Goal: Find specific page/section: Find specific page/section

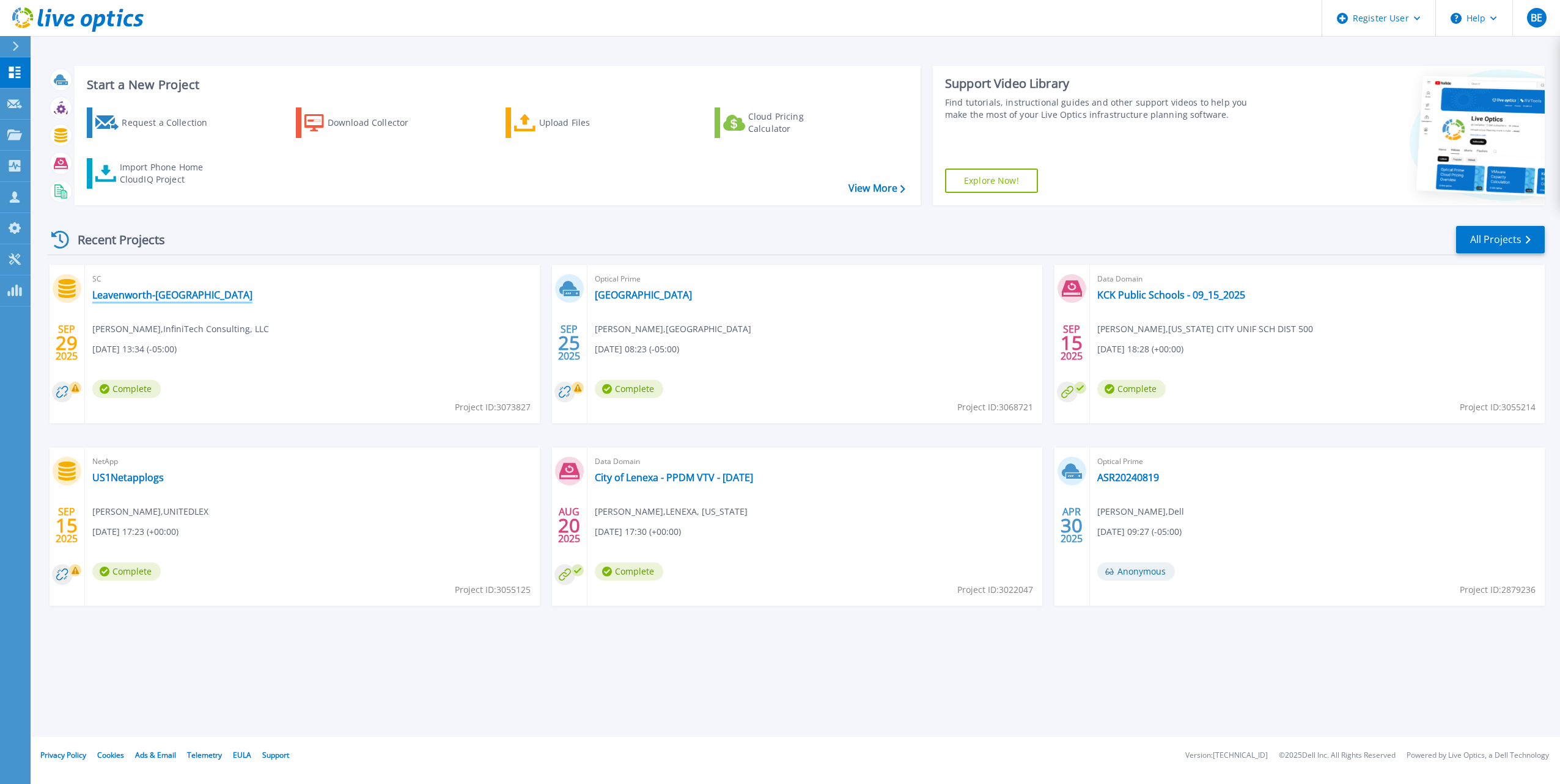
click at [143, 297] on link "Leavenworth-[GEOGRAPHIC_DATA]" at bounding box center [172, 295] width 160 height 12
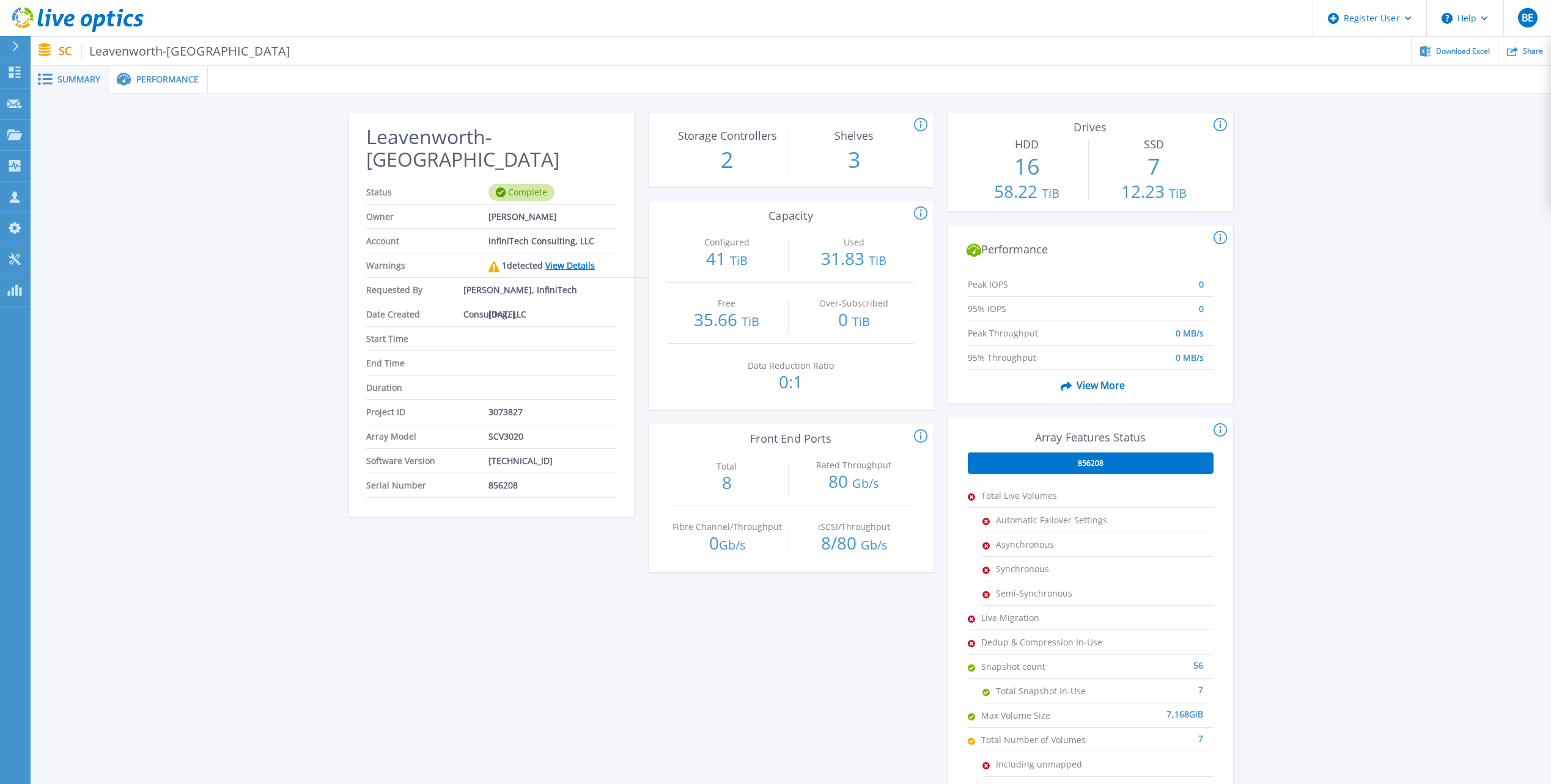
click at [155, 83] on span "Performance" at bounding box center [167, 79] width 62 height 9
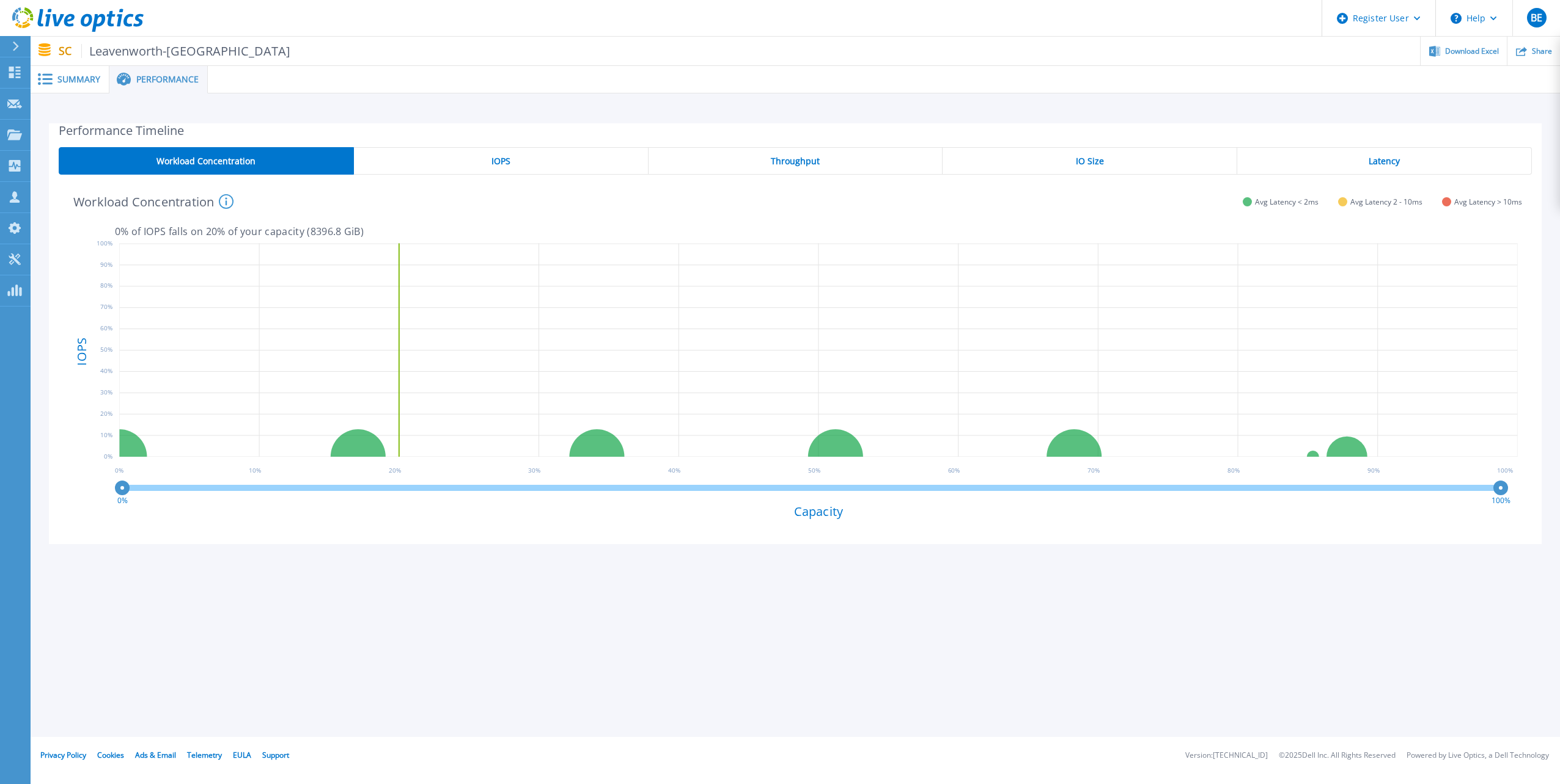
click at [52, 77] on span at bounding box center [43, 80] width 27 height 12
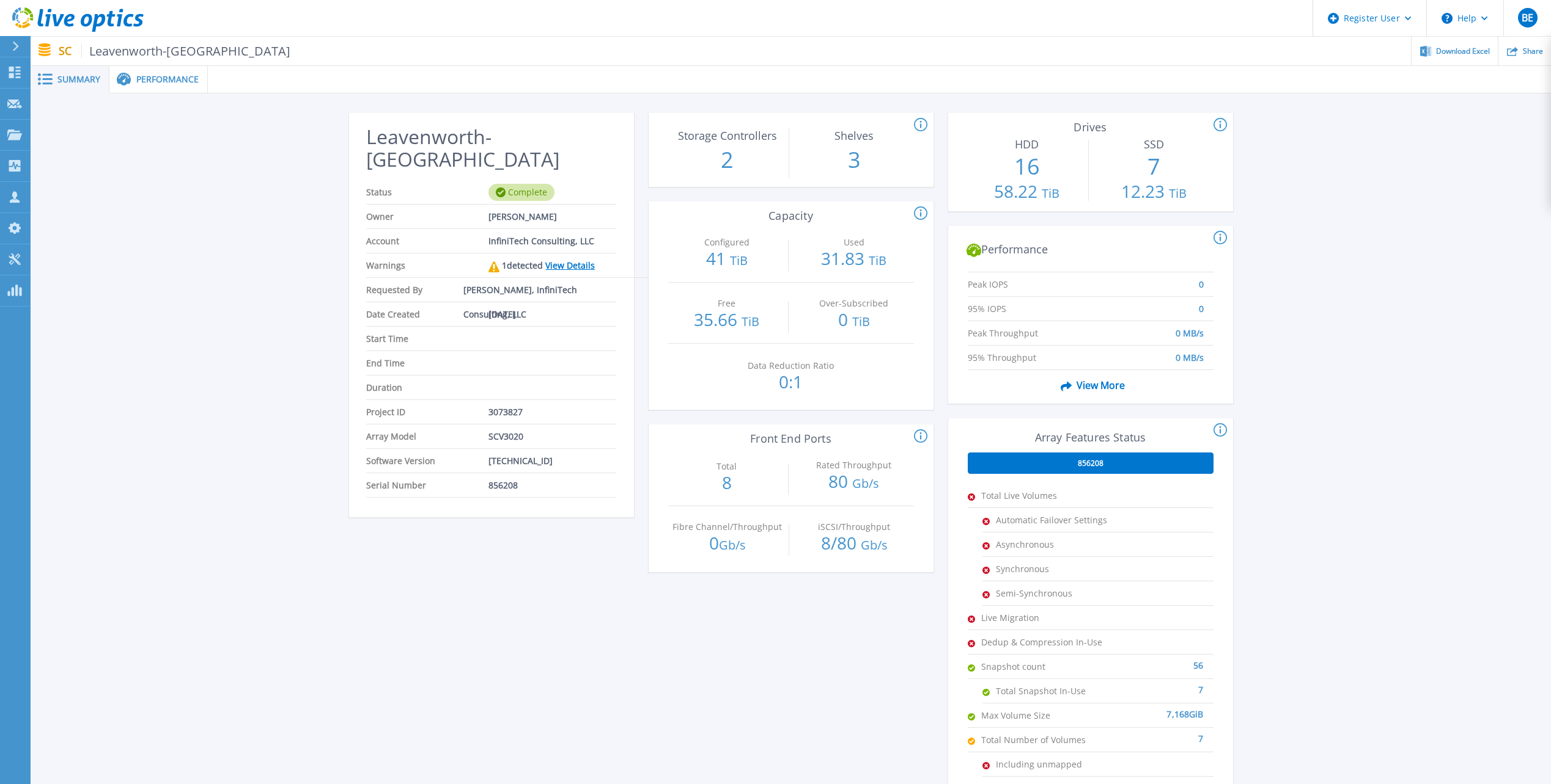
click at [1084, 378] on link "View More" at bounding box center [1090, 382] width 69 height 24
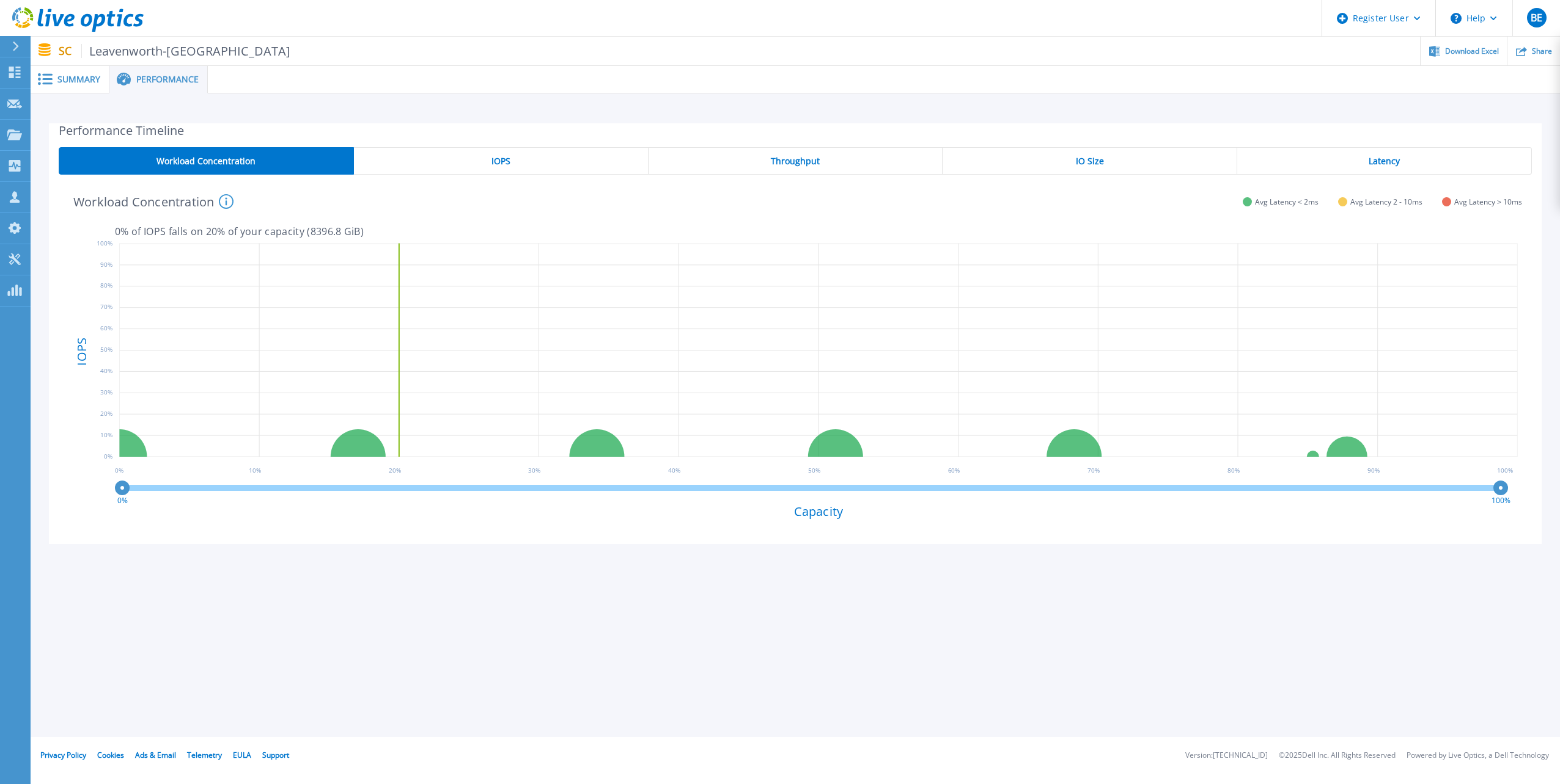
click at [487, 161] on div "IOPS" at bounding box center [501, 161] width 294 height 28
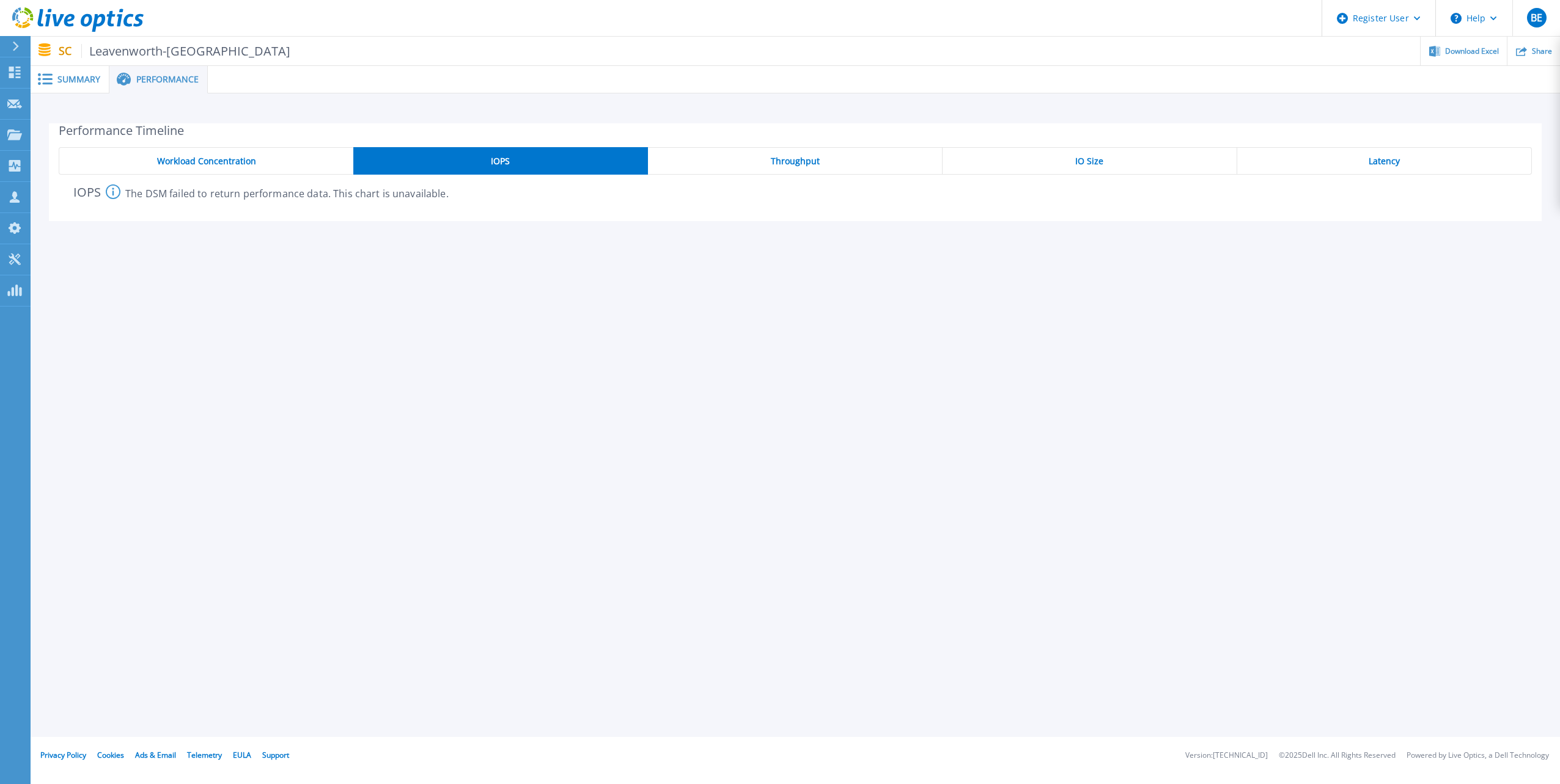
click at [802, 157] on span "Throughput" at bounding box center [795, 161] width 49 height 10
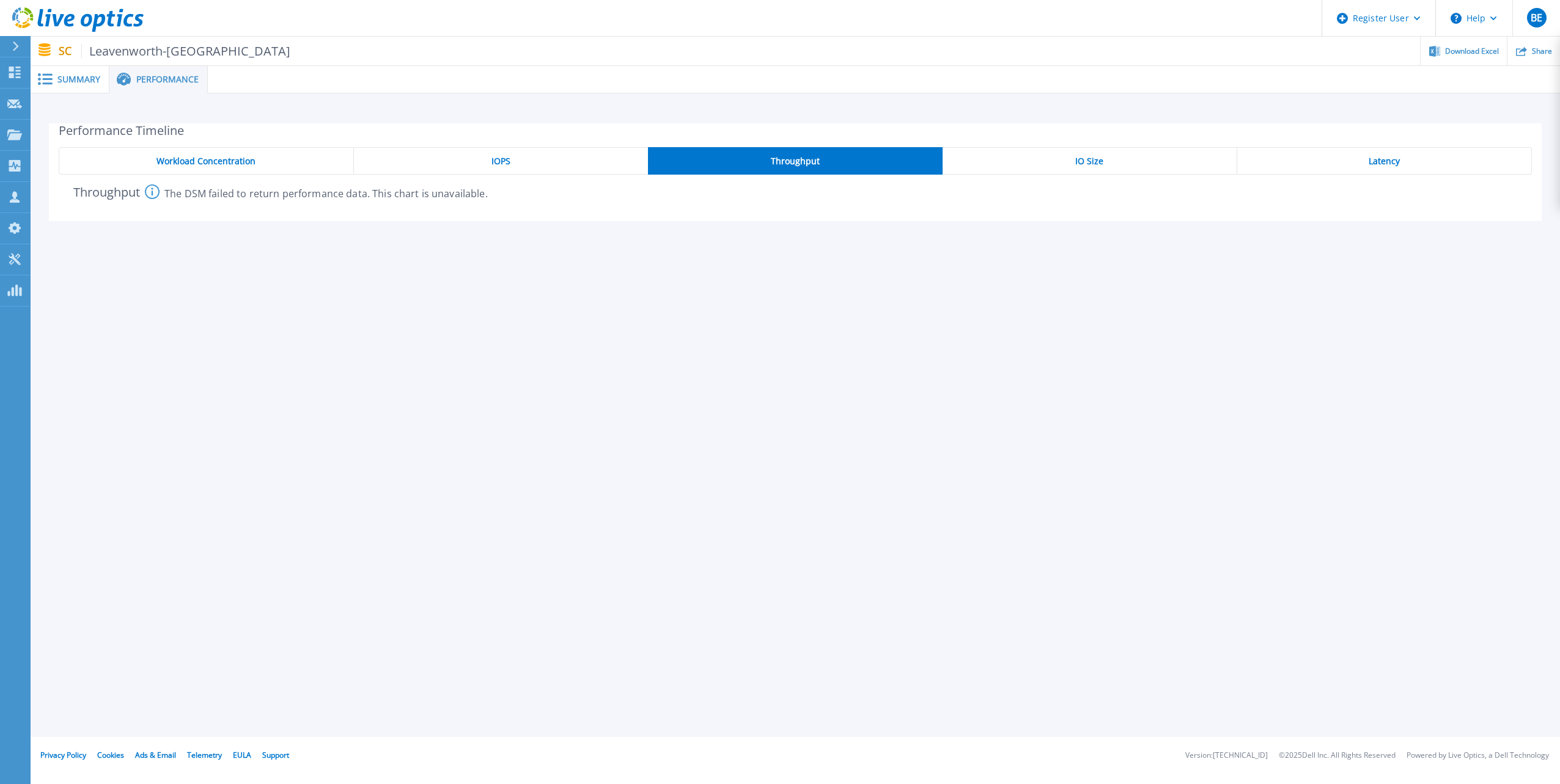
click at [1067, 157] on div "IO Size" at bounding box center [1090, 161] width 294 height 28
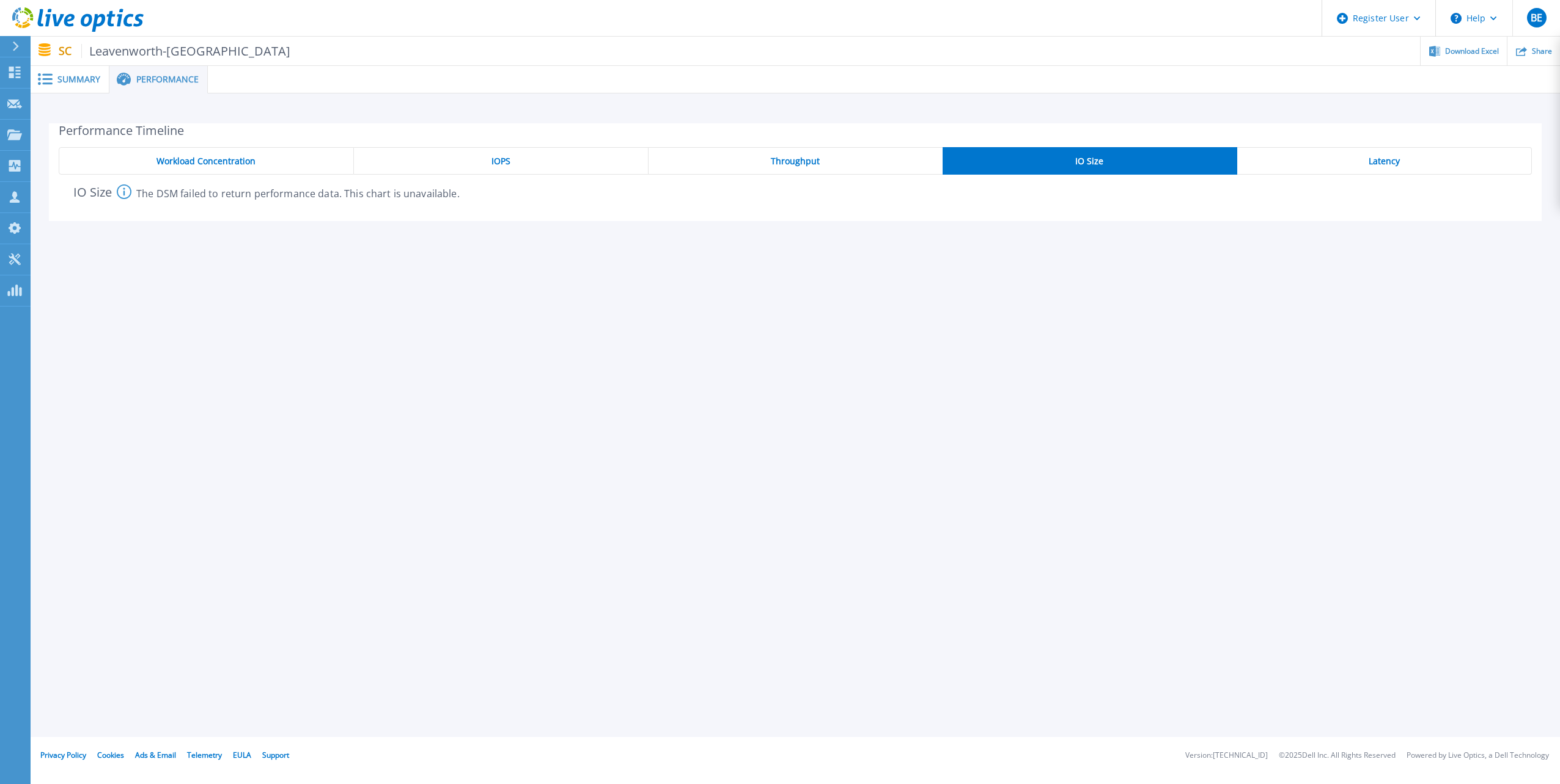
click at [1333, 157] on div "Latency" at bounding box center [1384, 161] width 294 height 28
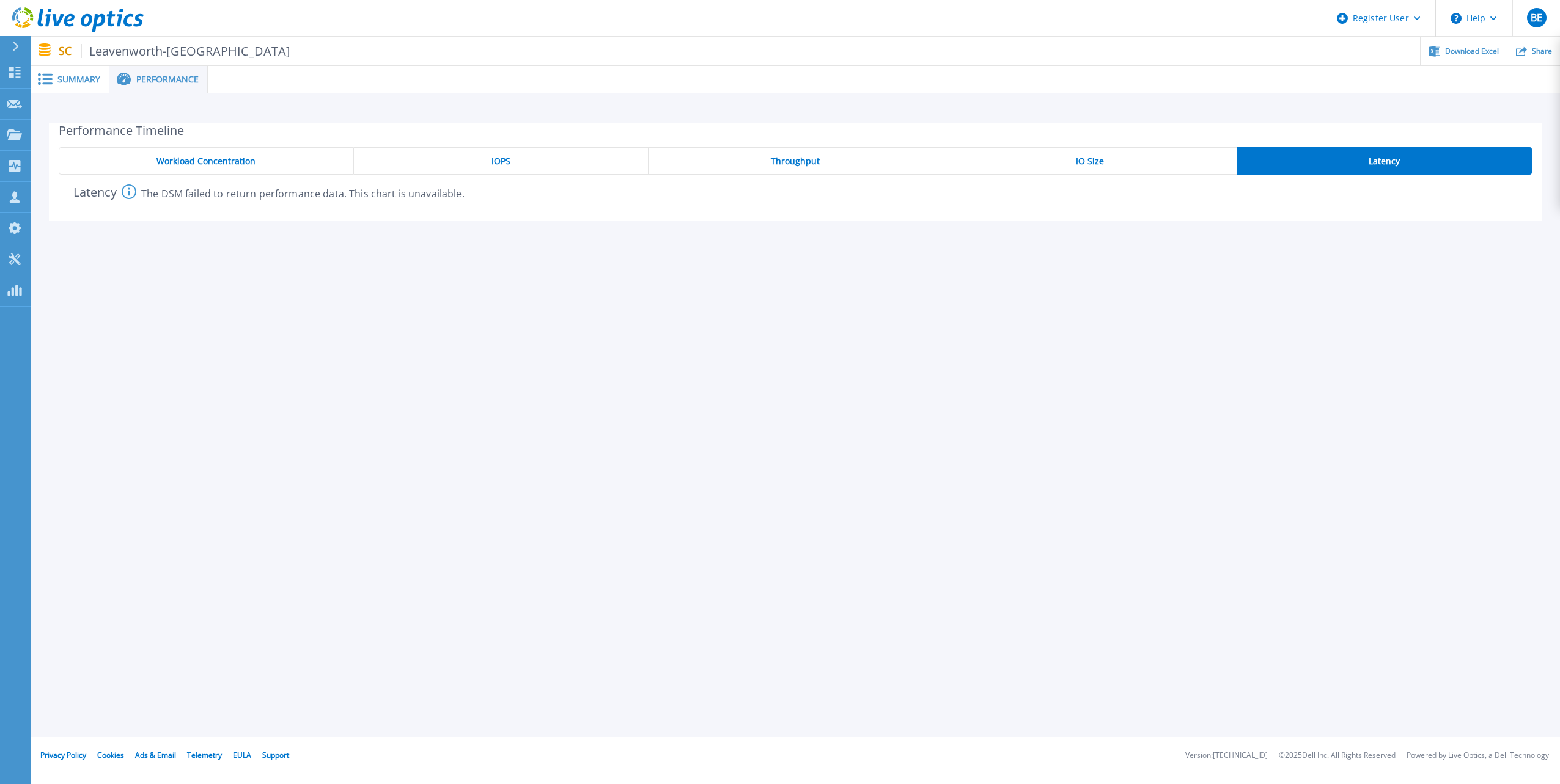
click at [171, 163] on span "Workload Concentration" at bounding box center [206, 161] width 99 height 10
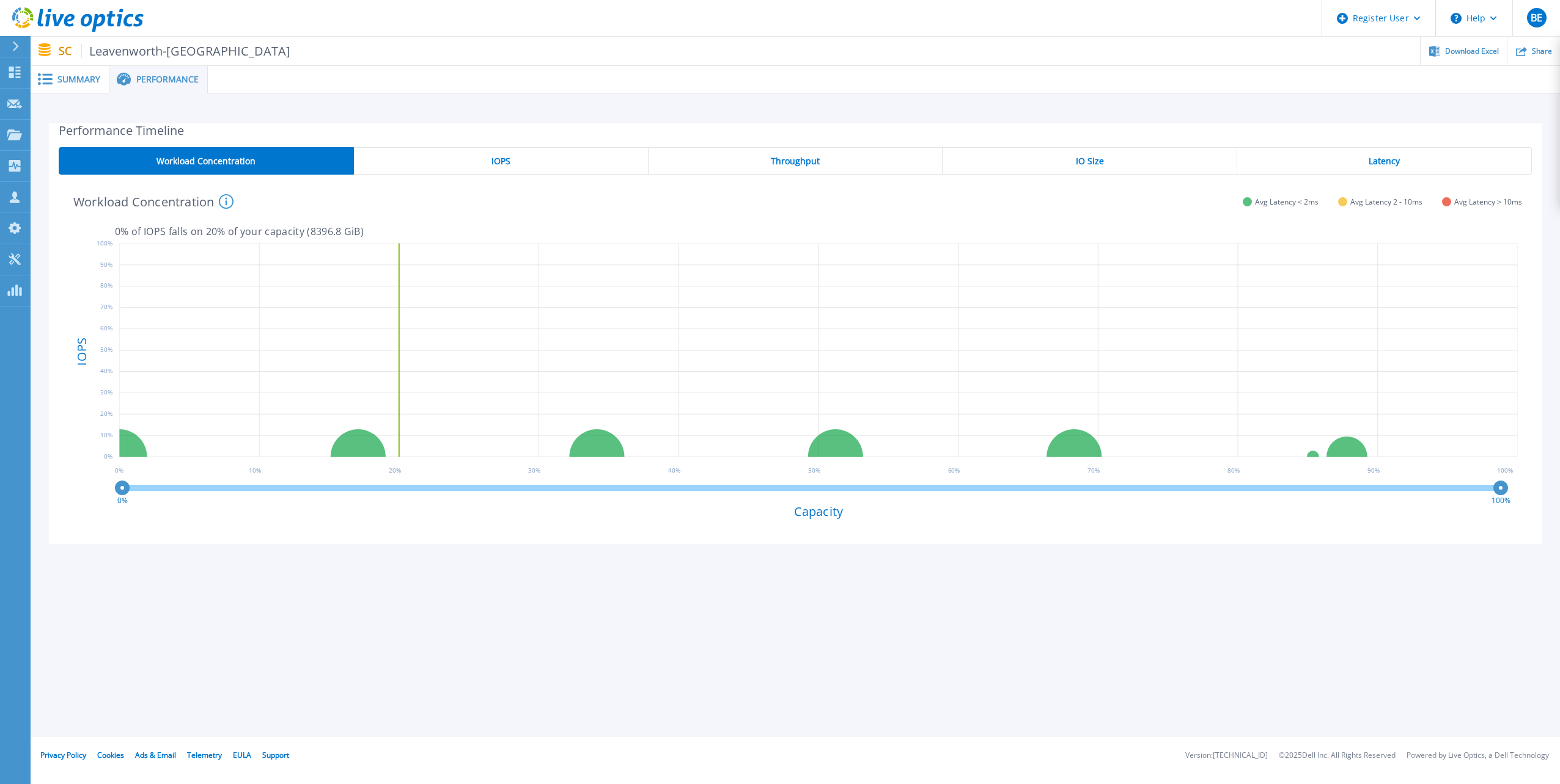
click at [69, 80] on span "Summary" at bounding box center [78, 79] width 42 height 9
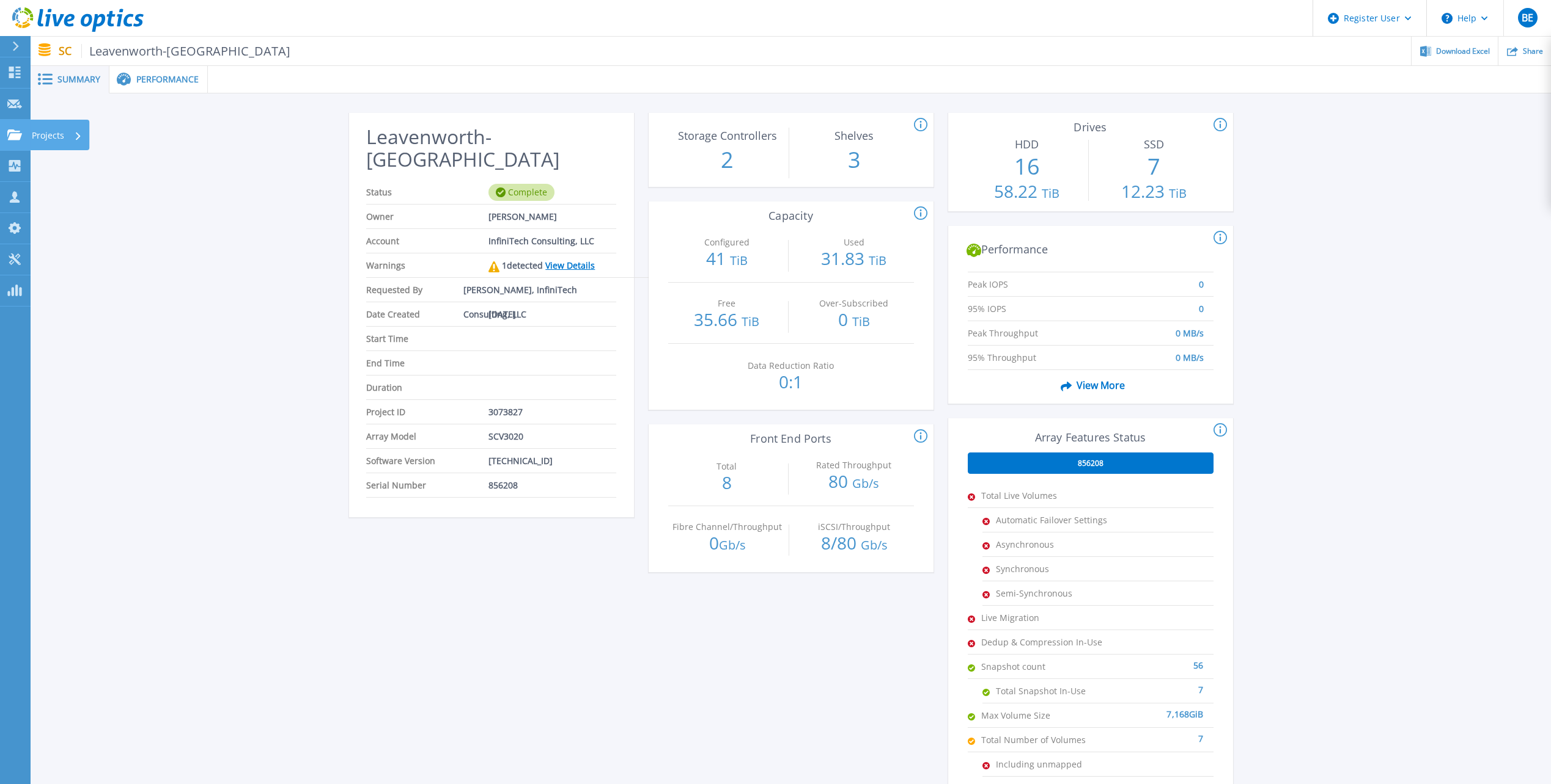
click at [17, 128] on link "Projects Projects" at bounding box center [15, 136] width 31 height 31
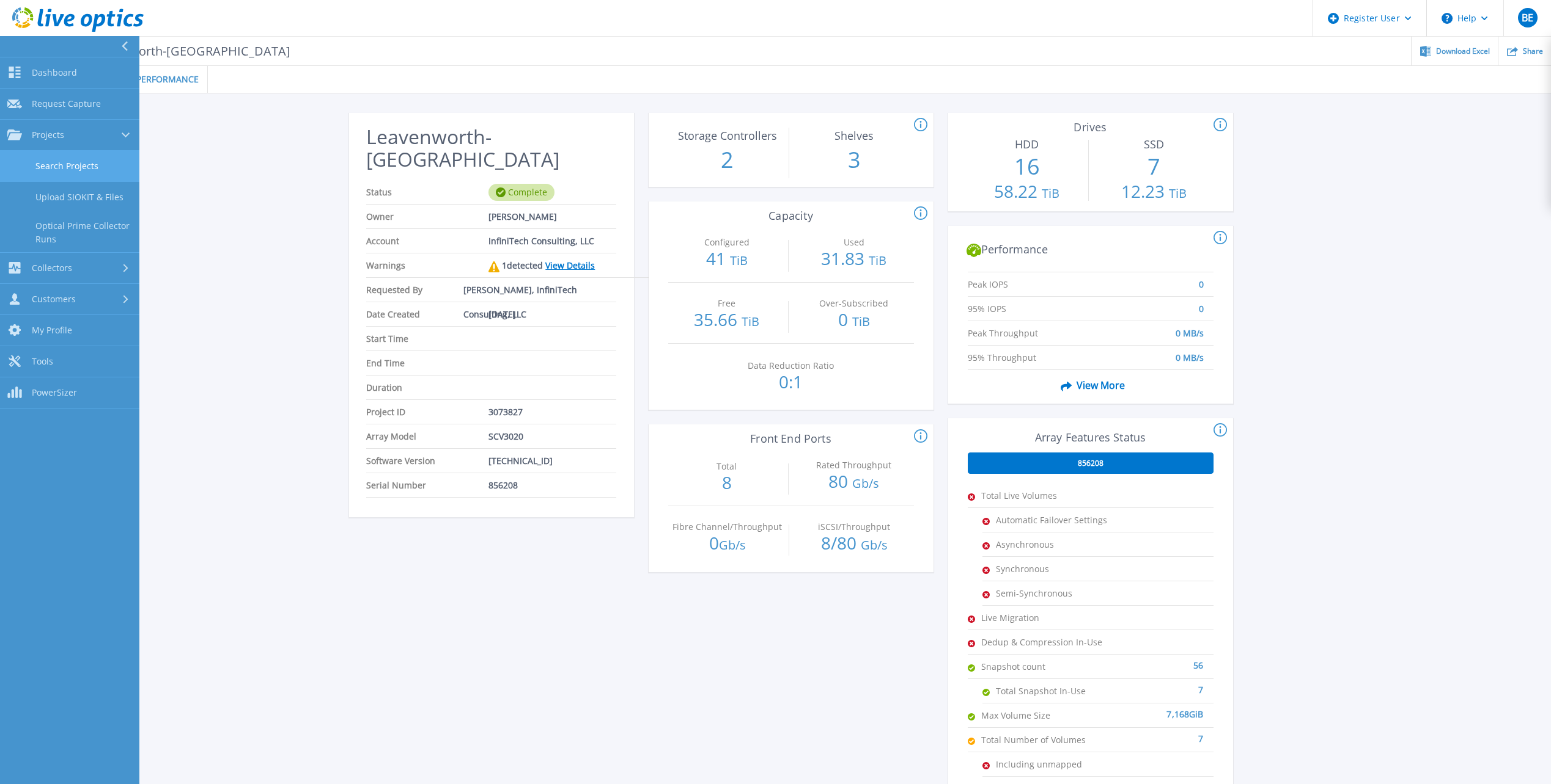
click at [72, 160] on link "Search Projects" at bounding box center [70, 166] width 140 height 31
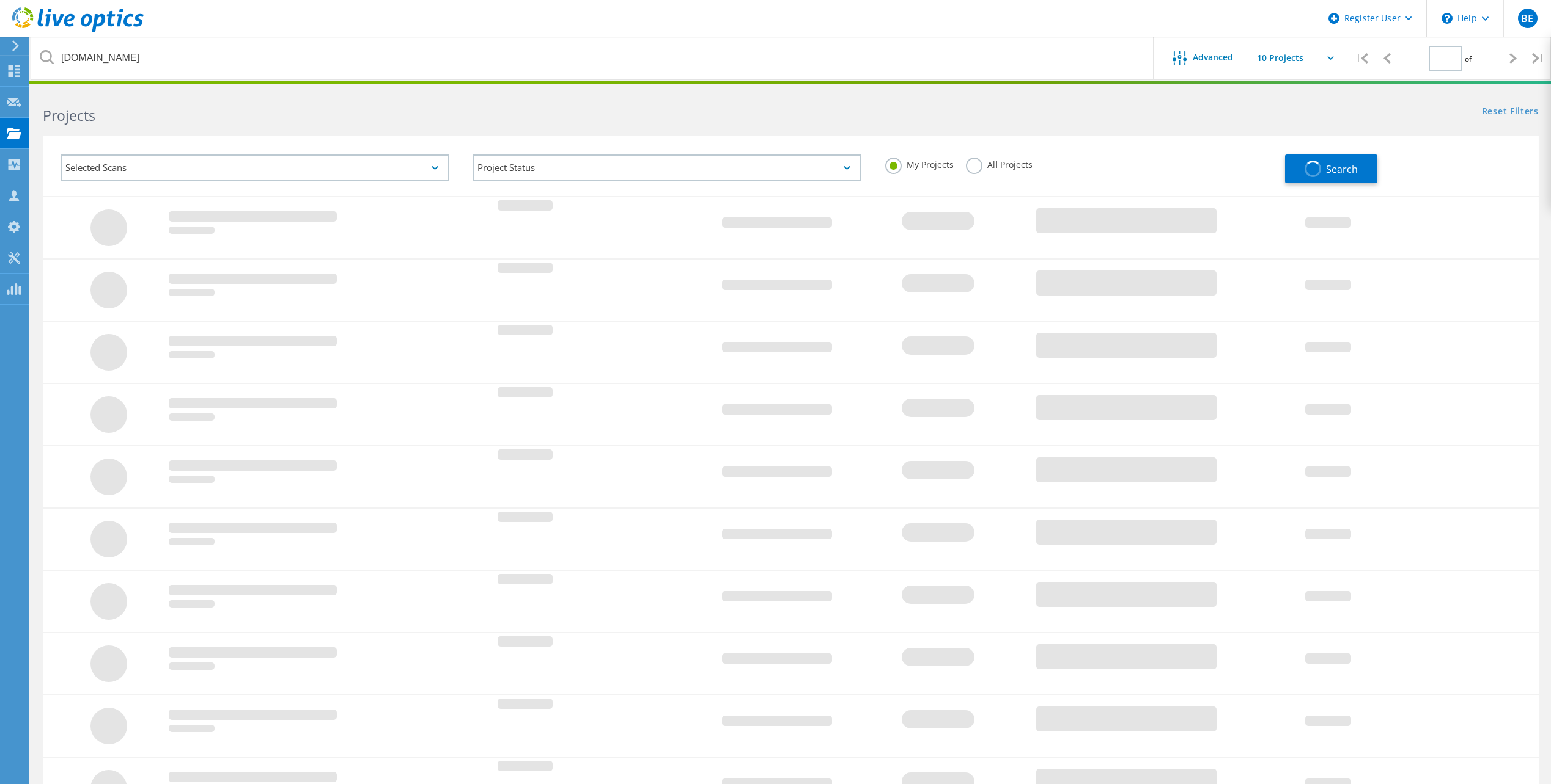
type input "1"
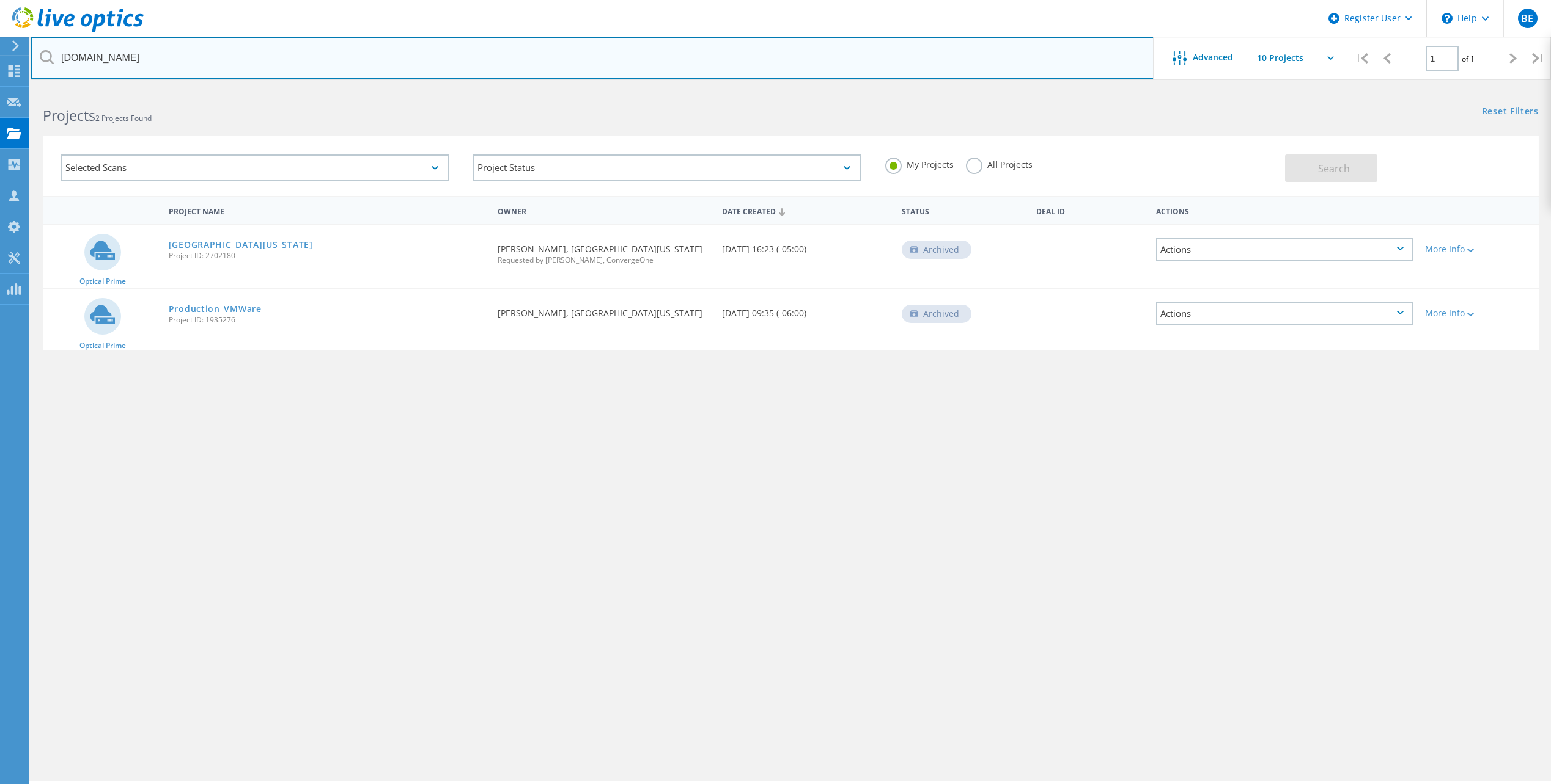
drag, startPoint x: 158, startPoint y: 57, endPoint x: 38, endPoint y: 67, distance: 120.4
click at [38, 67] on input "jacksongov.org" at bounding box center [592, 57] width 1124 height 42
type input "leavenworth"
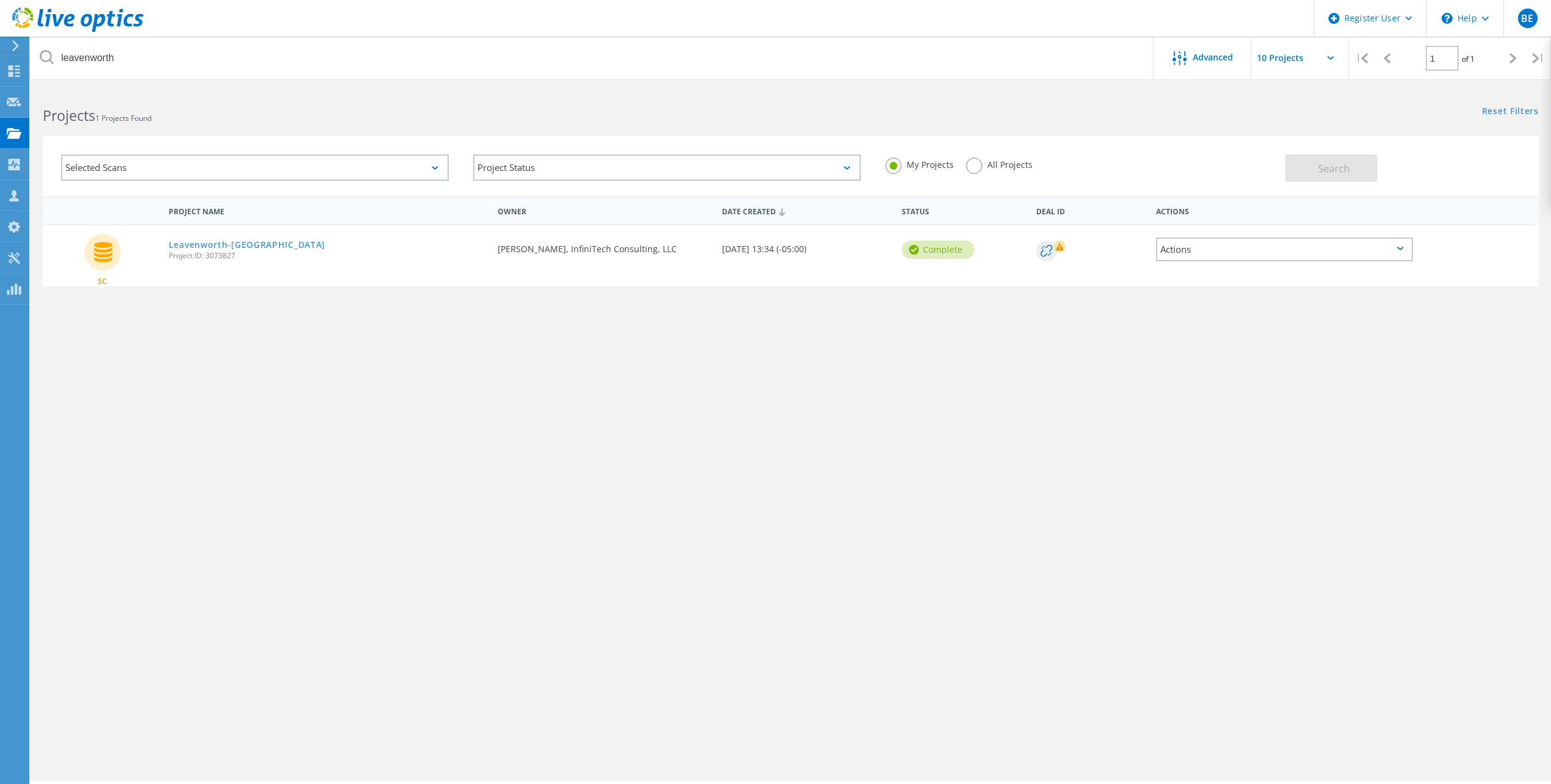
click at [973, 163] on label "All Projects" at bounding box center [999, 163] width 67 height 12
click at [0, 0] on input "All Projects" at bounding box center [0, 0] width 0 height 0
click at [1314, 167] on button "Search" at bounding box center [1332, 168] width 93 height 28
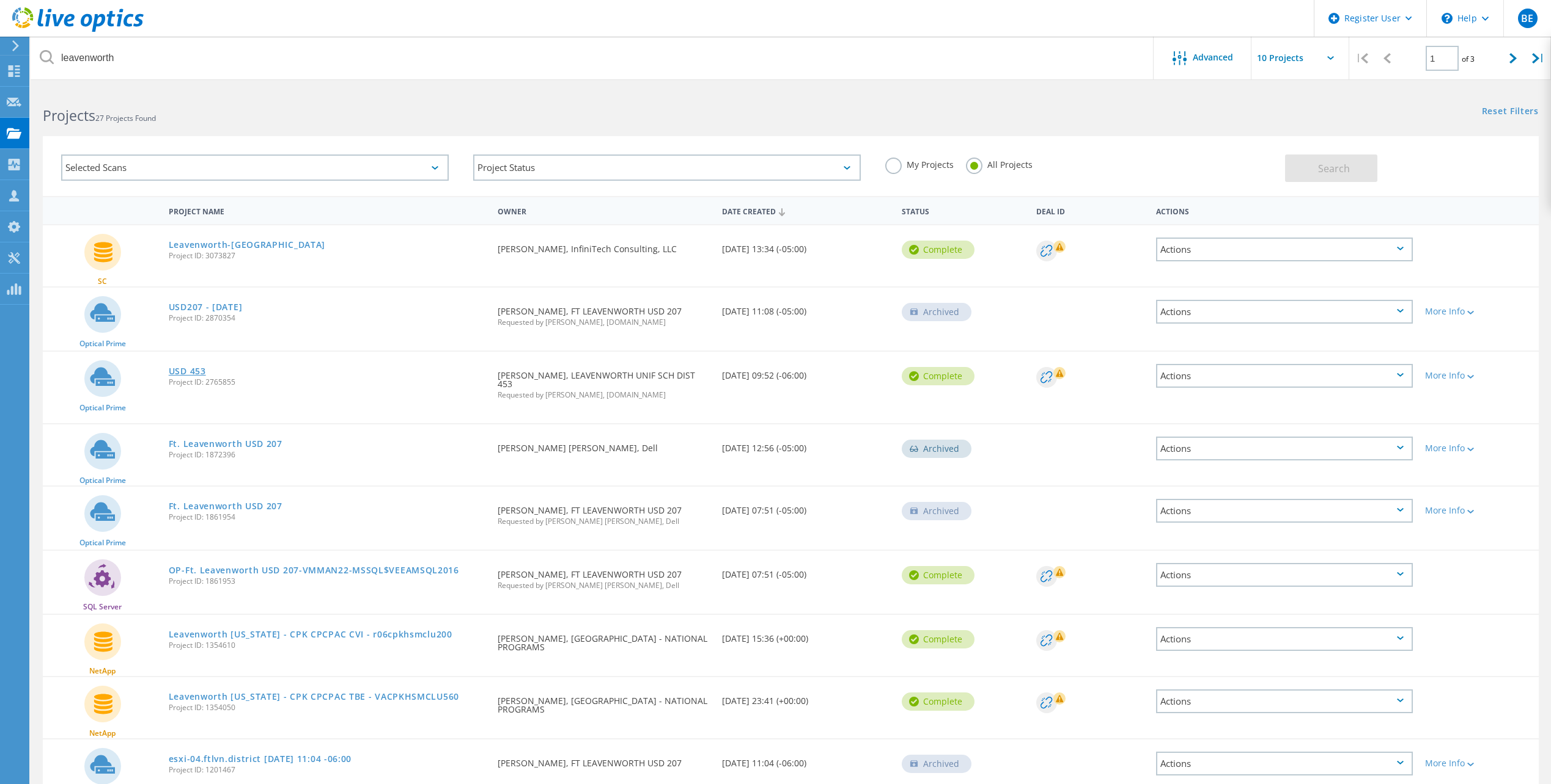
click at [195, 373] on link "USD 453" at bounding box center [187, 371] width 37 height 9
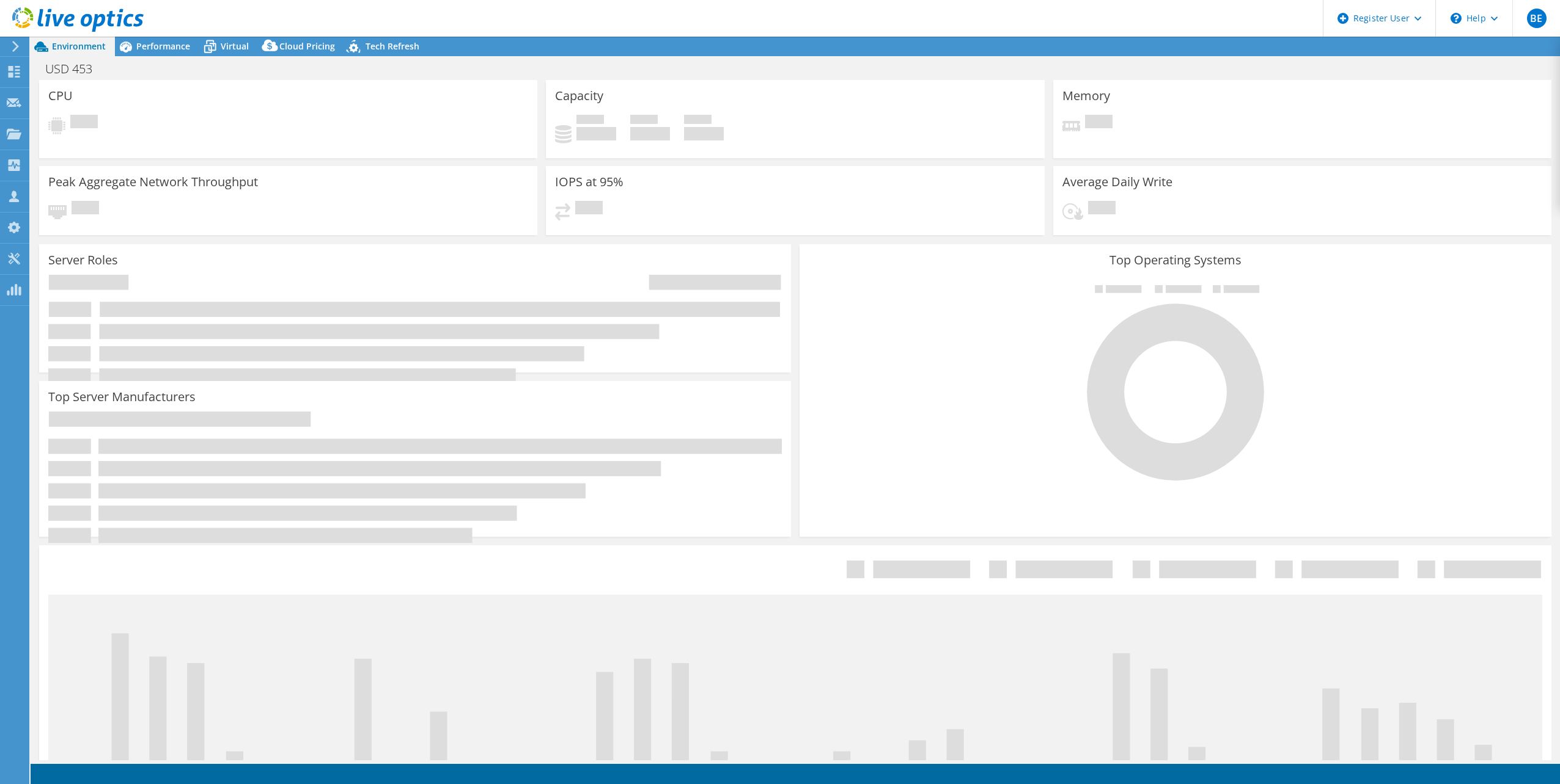
select select "USEast"
select select "USD"
